Goal: Information Seeking & Learning: Learn about a topic

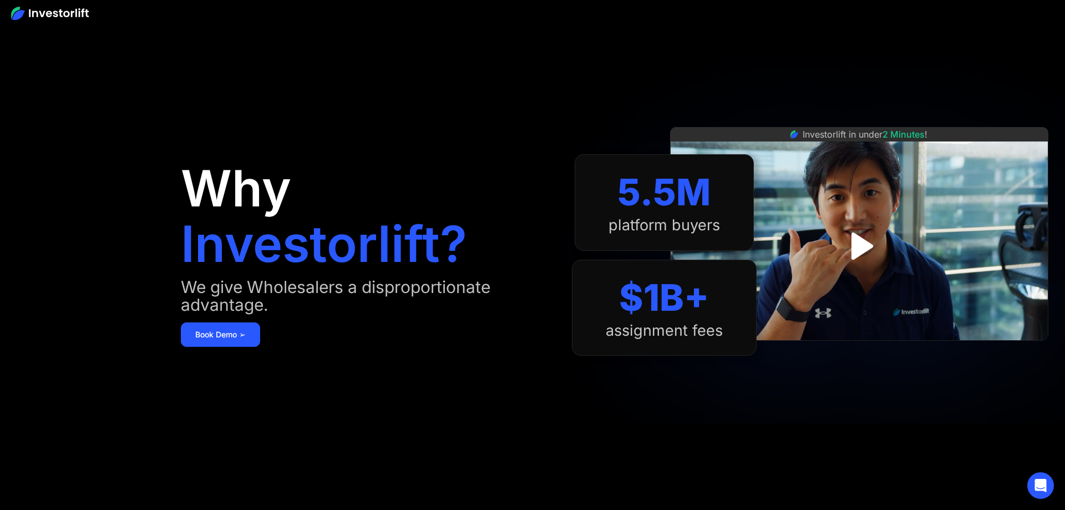
click at [653, 186] on div "5.5M" at bounding box center [663, 192] width 93 height 44
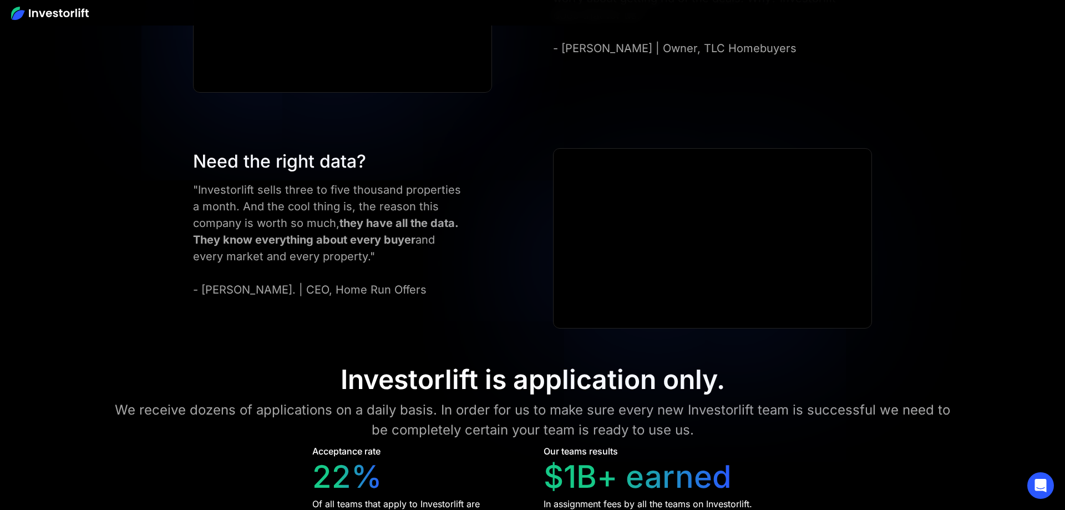
scroll to position [4921, 0]
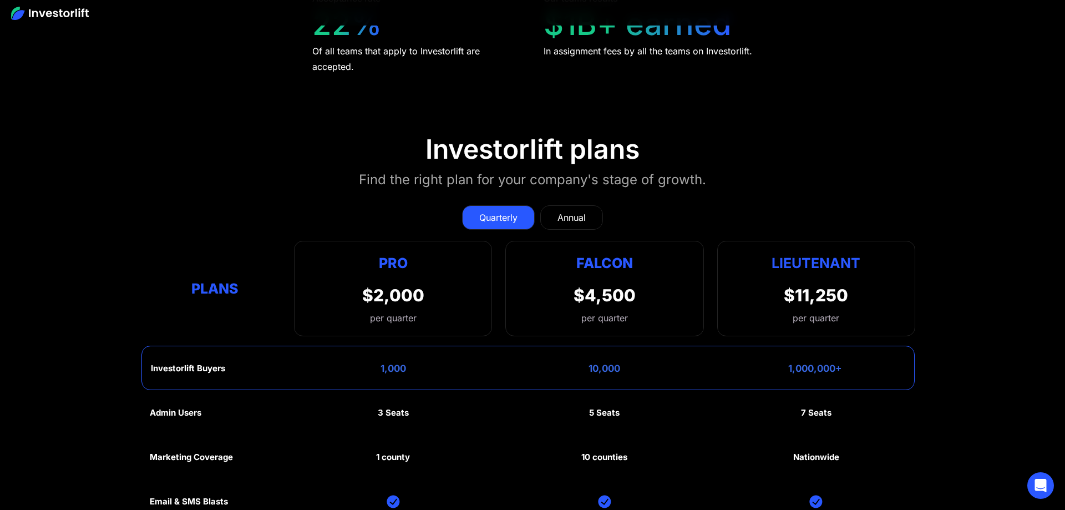
click at [512, 200] on div "Quarterly Annual Plans Pro $2,000 per quarter Pro Falcon Ltnt. Users 3 10 Unltd…" at bounding box center [532, 265] width 765 height 142
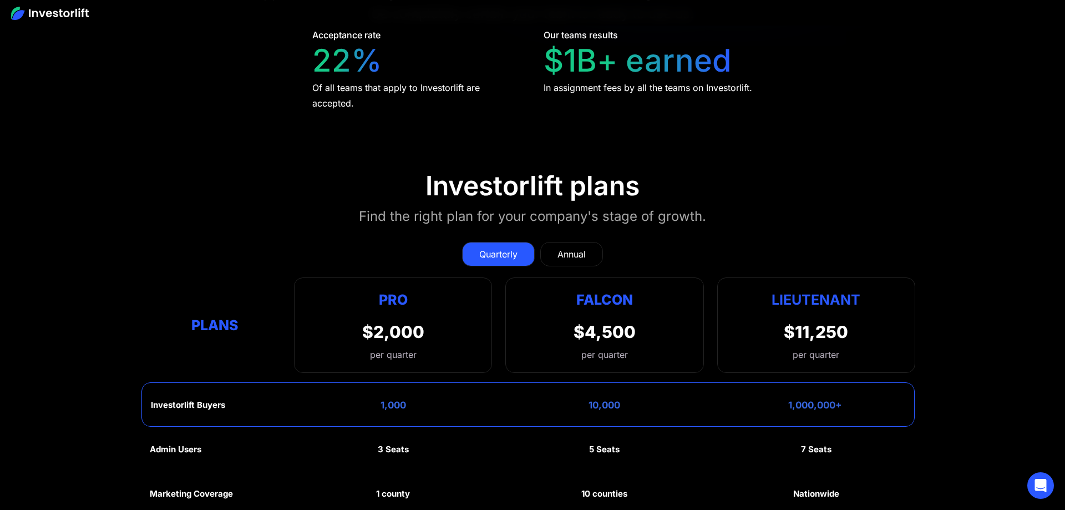
scroll to position [4817, 0]
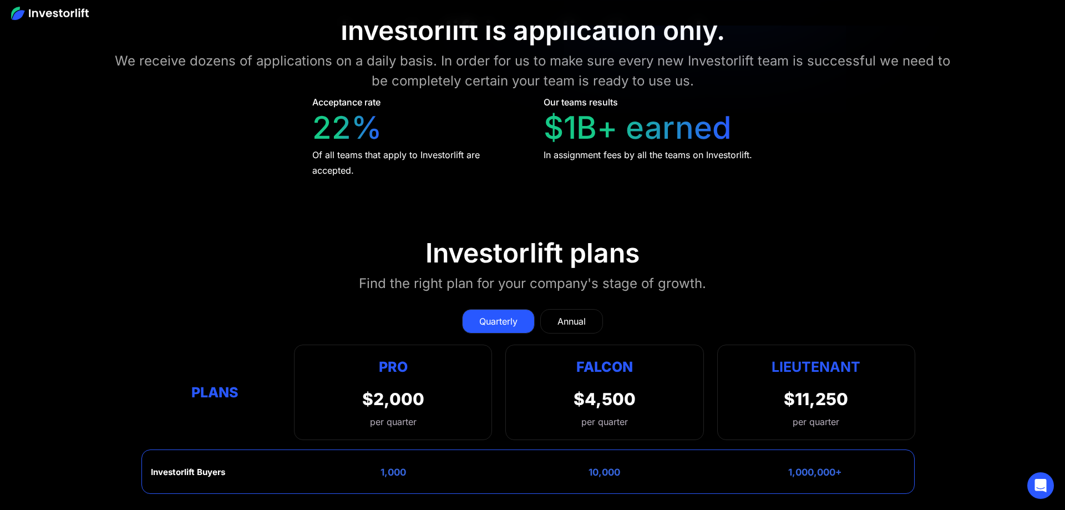
click at [454, 161] on div "Of all teams that apply to Investorlift are accepted." at bounding box center [417, 162] width 210 height 31
click at [566, 314] on div "Annual" at bounding box center [571, 320] width 28 height 13
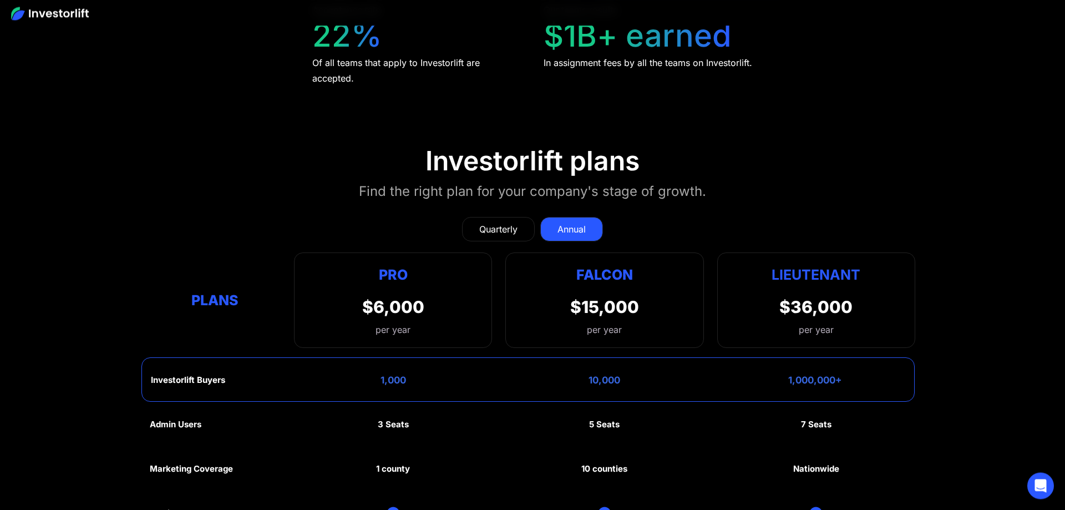
scroll to position [4931, 0]
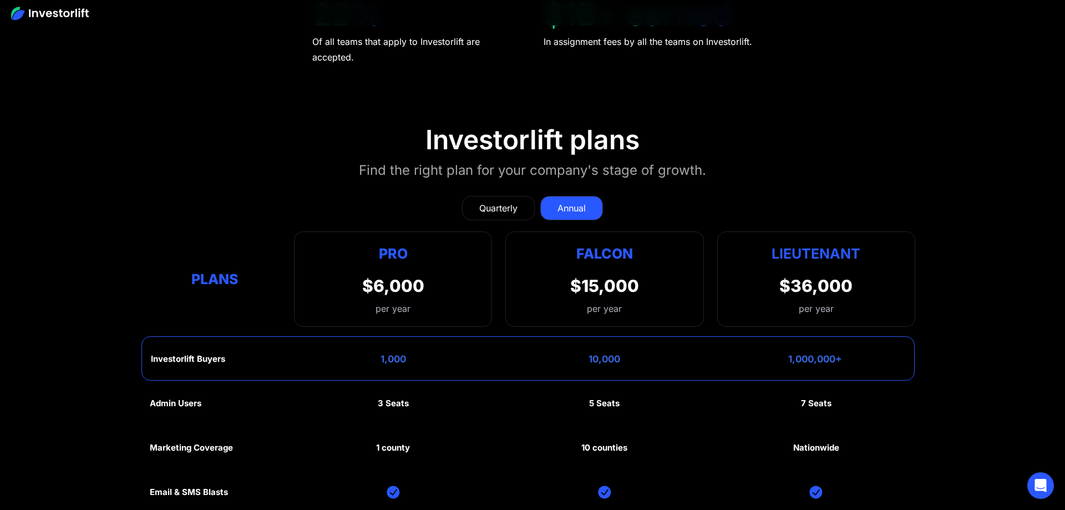
drag, startPoint x: 735, startPoint y: 204, endPoint x: 726, endPoint y: 190, distance: 16.8
click at [728, 196] on div "Quarterly Annual" at bounding box center [532, 208] width 765 height 24
click at [721, 185] on div "Quarterly Annual Plans Pro $2,000 per quarter Pro Falcon Ltnt. Users 3 10 Unltd…" at bounding box center [532, 256] width 765 height 142
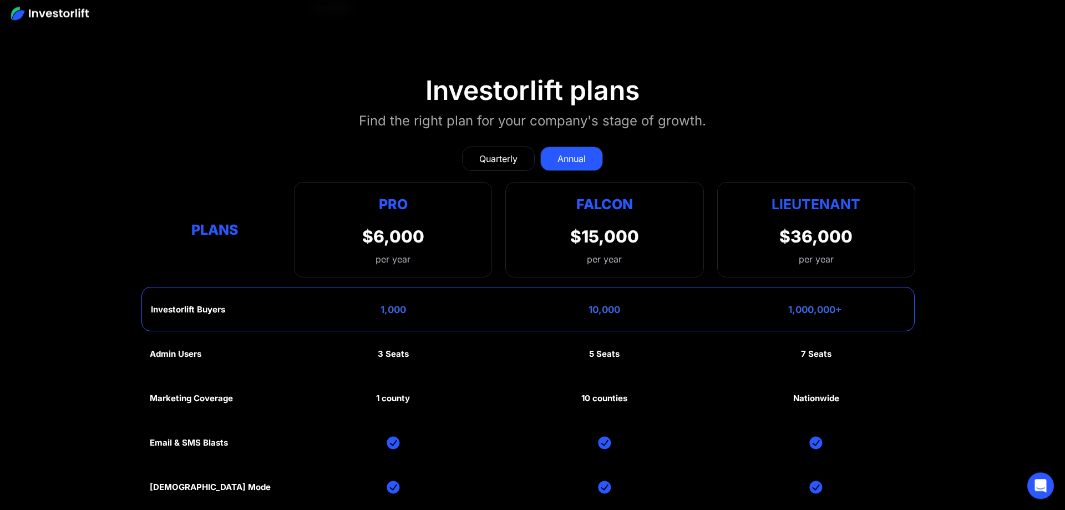
scroll to position [4987, 0]
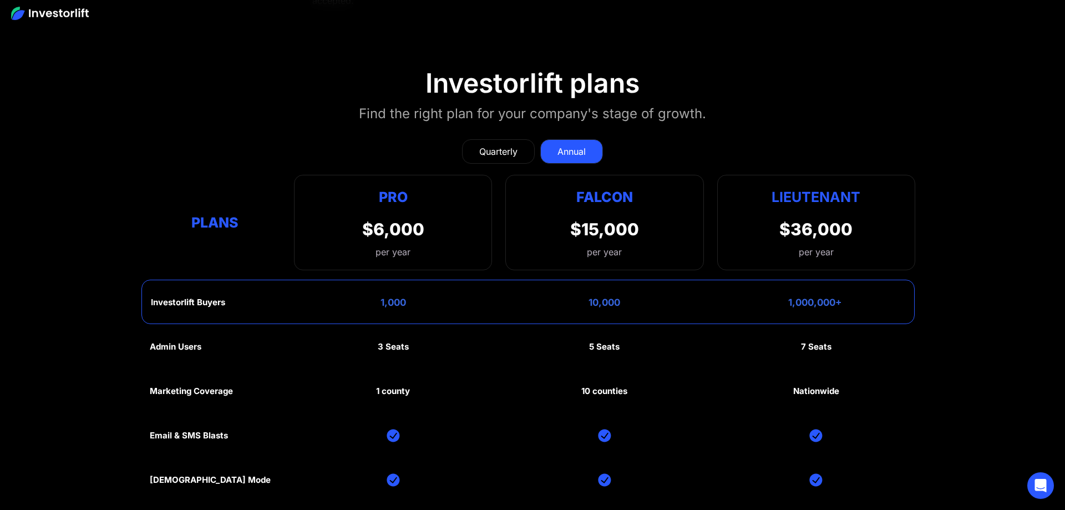
click at [751, 104] on section "Investorlift plans Find the right plan for your company's stage of growth. Quar…" at bounding box center [532, 365] width 1065 height 650
drag, startPoint x: 755, startPoint y: 101, endPoint x: 814, endPoint y: 124, distance: 62.8
click at [760, 99] on section "Investorlift plans Find the right plan for your company's stage of growth. Quar…" at bounding box center [532, 365] width 1065 height 650
click at [814, 124] on section "Investorlift plans Find the right plan for your company's stage of growth. Quar…" at bounding box center [532, 365] width 1065 height 650
click at [828, 119] on section "Investorlift plans Find the right plan for your company's stage of growth. Quar…" at bounding box center [532, 365] width 1065 height 650
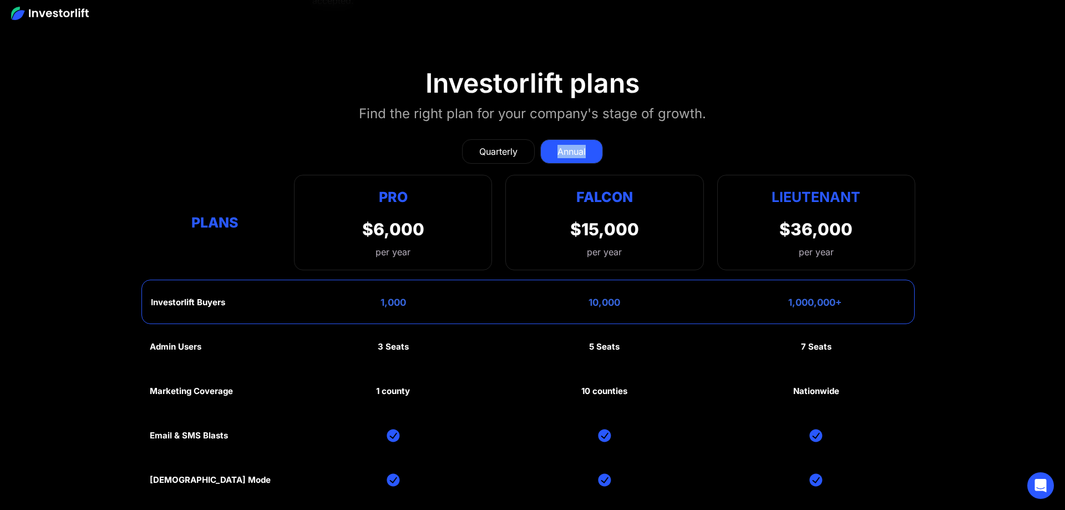
click at [827, 116] on section "Investorlift plans Find the right plan for your company's stage of growth. Quar…" at bounding box center [532, 365] width 1065 height 650
click at [833, 94] on section "Investorlift plans Find the right plan for your company's stage of growth. Quar…" at bounding box center [532, 365] width 1065 height 650
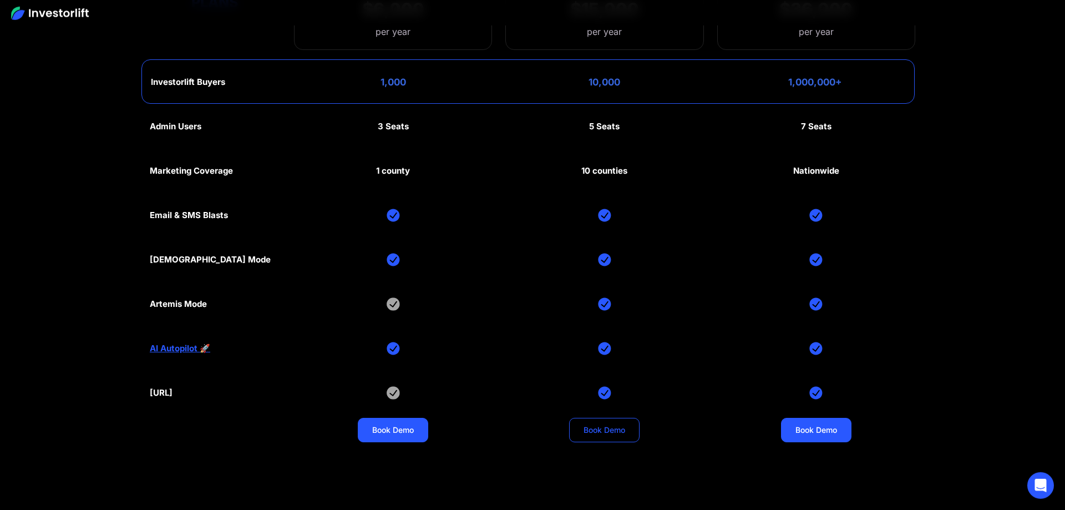
scroll to position [5327, 0]
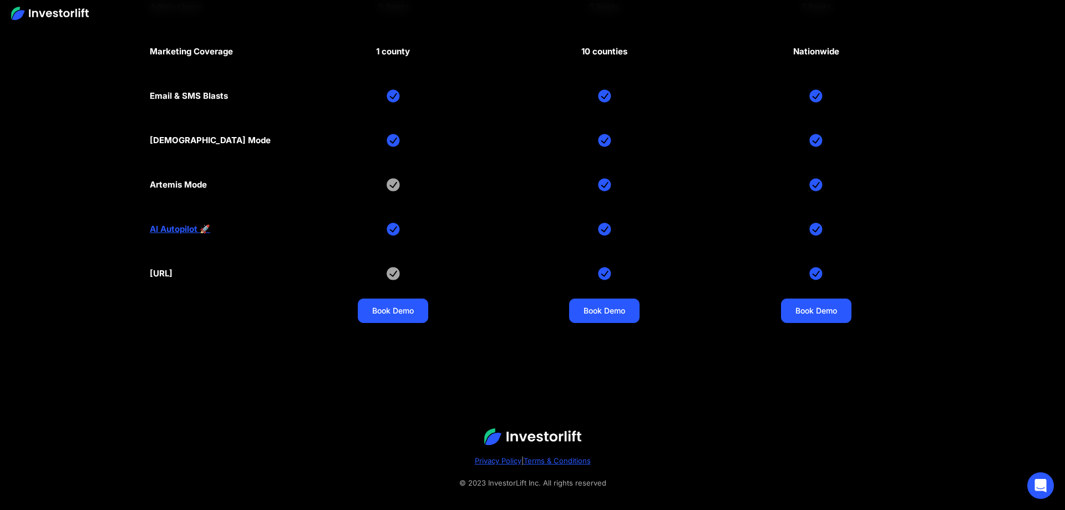
drag, startPoint x: 990, startPoint y: 420, endPoint x: 1011, endPoint y: 404, distance: 26.1
click at [998, 416] on footer "Privacy Policy | Terms & Conditions © 2023 InvestorLift Inc. All rights reserved" at bounding box center [532, 459] width 1065 height 132
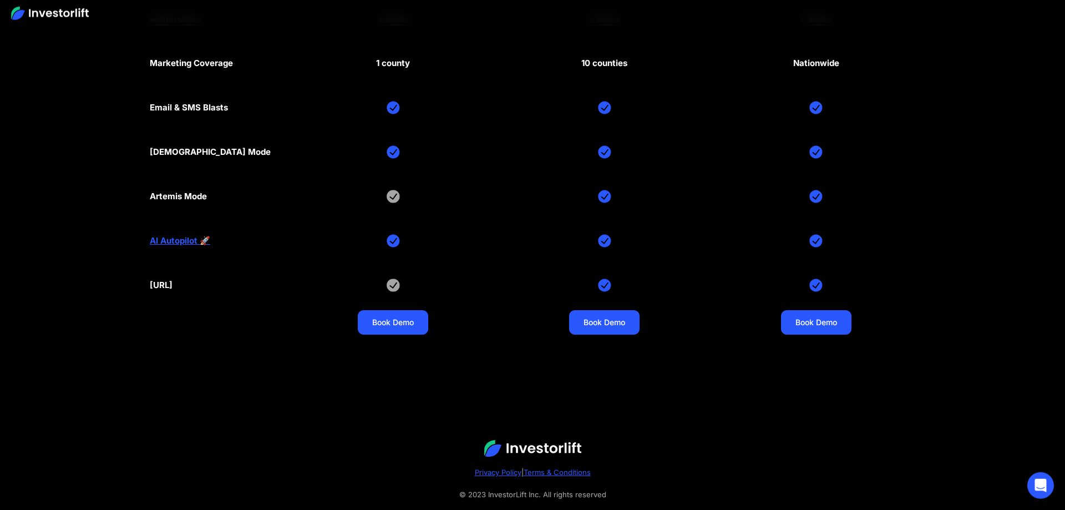
drag, startPoint x: 1011, startPoint y: 404, endPoint x: 1017, endPoint y: 400, distance: 7.2
click at [1048, 334] on section "Investorlift plans Find the right plan for your company's stage of growth. Quar…" at bounding box center [532, 38] width 1065 height 650
click at [1049, 333] on section "Investorlift plans Find the right plan for your company's stage of growth. Quar…" at bounding box center [532, 38] width 1065 height 650
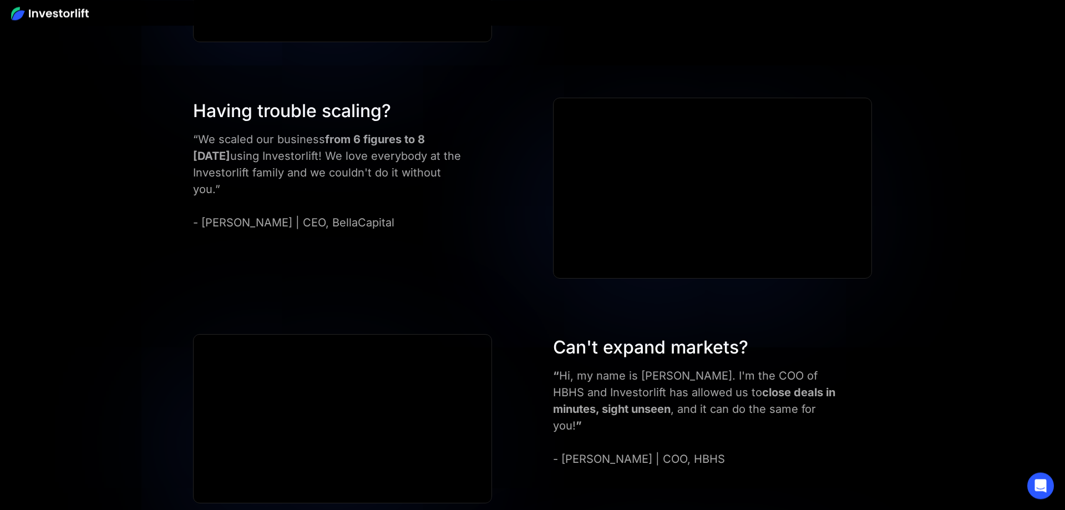
scroll to position [3618, 0]
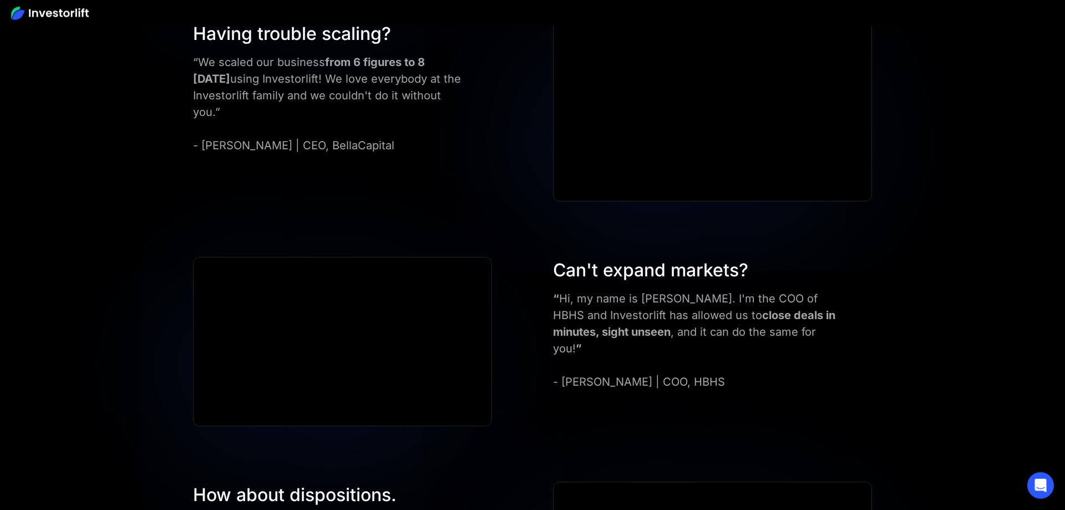
click at [972, 297] on div "Need to sell deals faster? “We did over 300 transactions last year, nationwide …" at bounding box center [532, 341] width 1065 height 1563
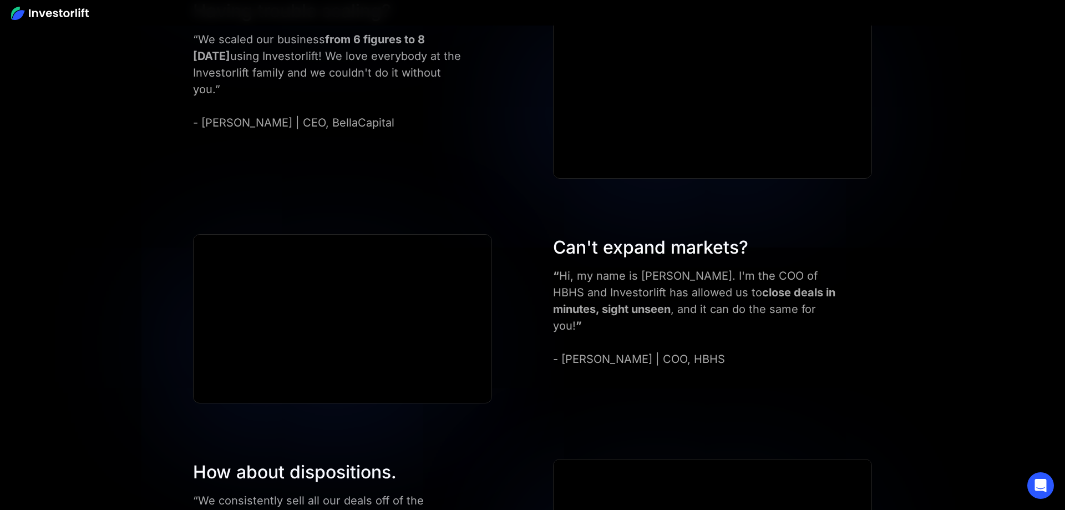
click at [982, 281] on div "Need to sell deals faster? “We did over 300 transactions last year, nationwide …" at bounding box center [532, 318] width 1065 height 1563
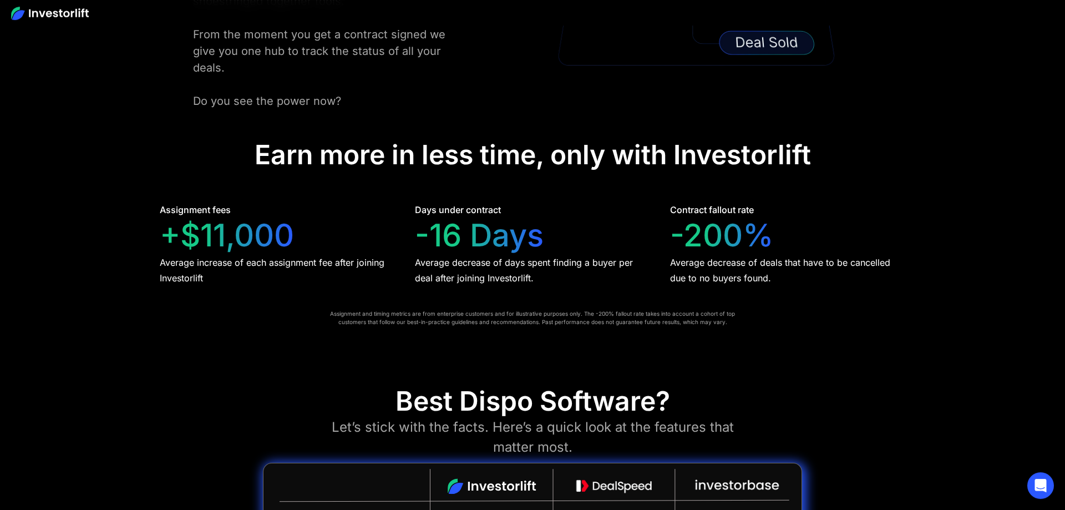
drag, startPoint x: 824, startPoint y: 230, endPoint x: 824, endPoint y: 217, distance: 12.8
click at [824, 218] on div "Contract fallout rate -200% Average decrease of deals that have to be cancelled…" at bounding box center [787, 244] width 235 height 83
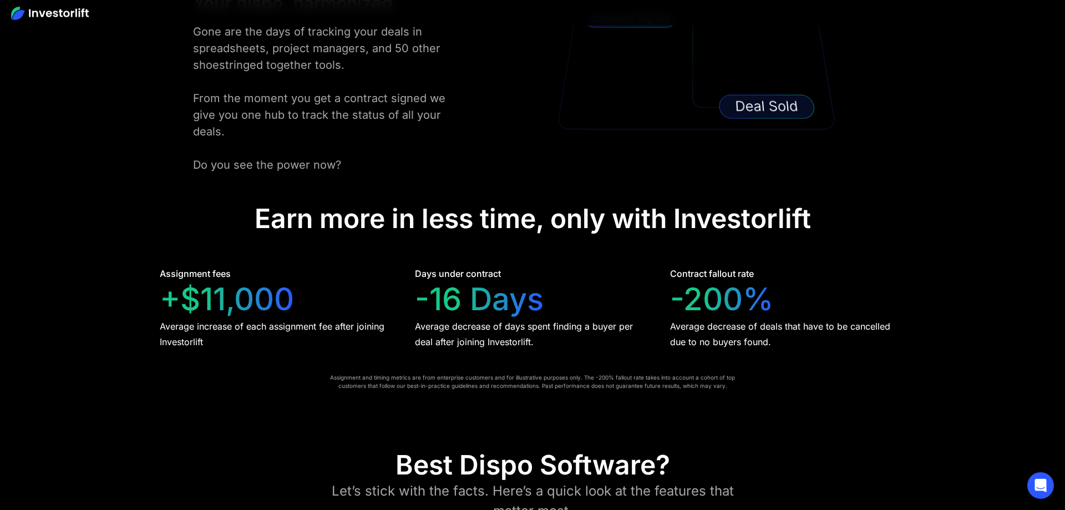
drag, startPoint x: 824, startPoint y: 217, endPoint x: 841, endPoint y: 217, distance: 17.2
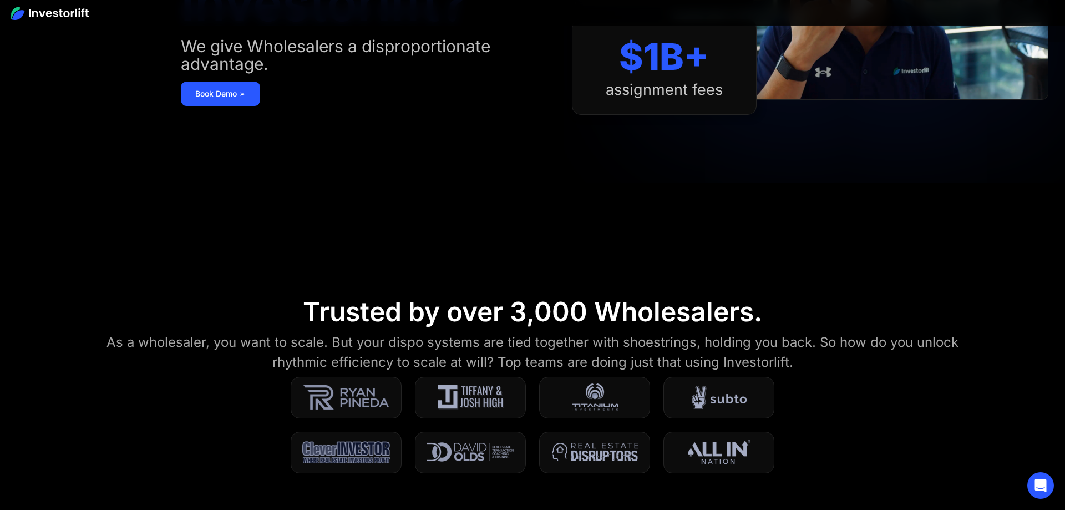
scroll to position [0, 0]
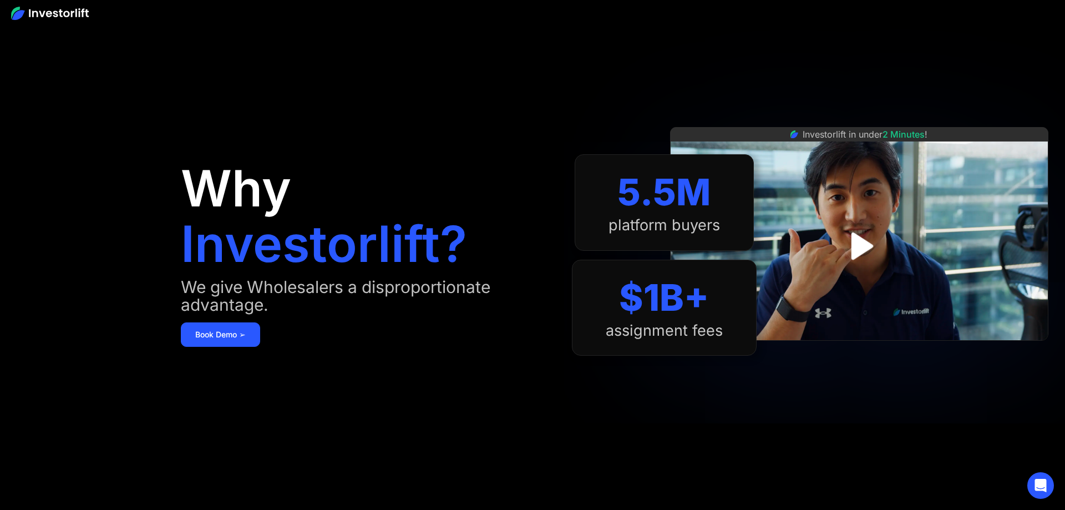
click at [388, 135] on div "Why Investorlift? We give Wholesalers a disproportionate advantage. [DEMOGRAPHI…" at bounding box center [376, 254] width 391 height 443
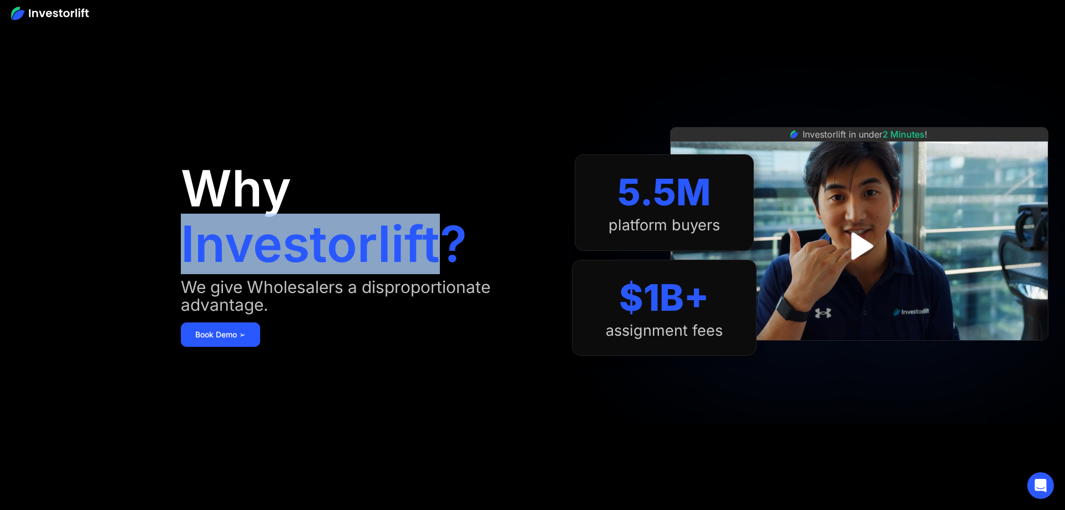
click at [388, 135] on div "Why Investorlift? We give Wholesalers a disproportionate advantage. [DEMOGRAPHI…" at bounding box center [376, 254] width 391 height 443
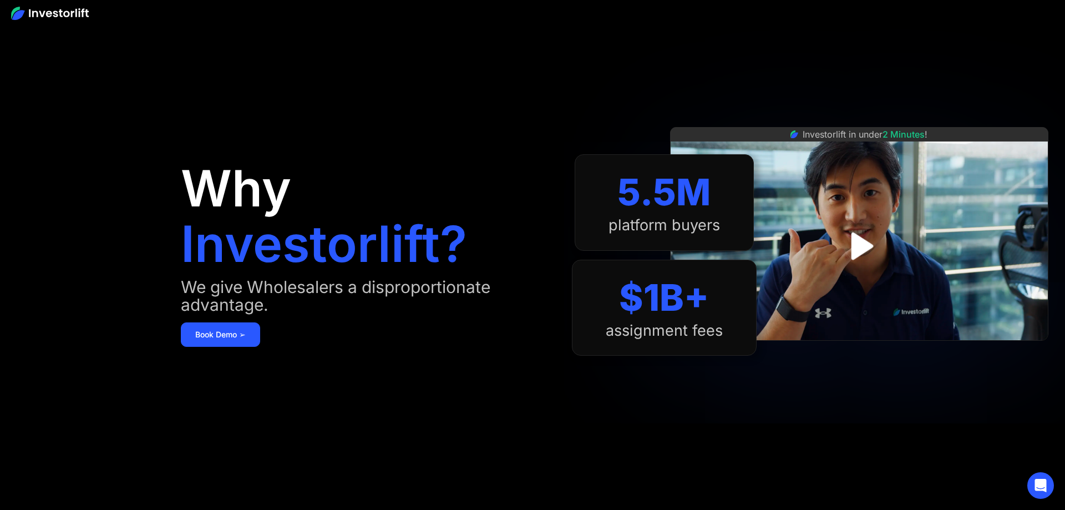
click at [231, 95] on div "Why Investorlift? We give Wholesalers a disproportionate advantage. [DEMOGRAPHI…" at bounding box center [376, 254] width 391 height 443
